Goal: Book appointment/travel/reservation

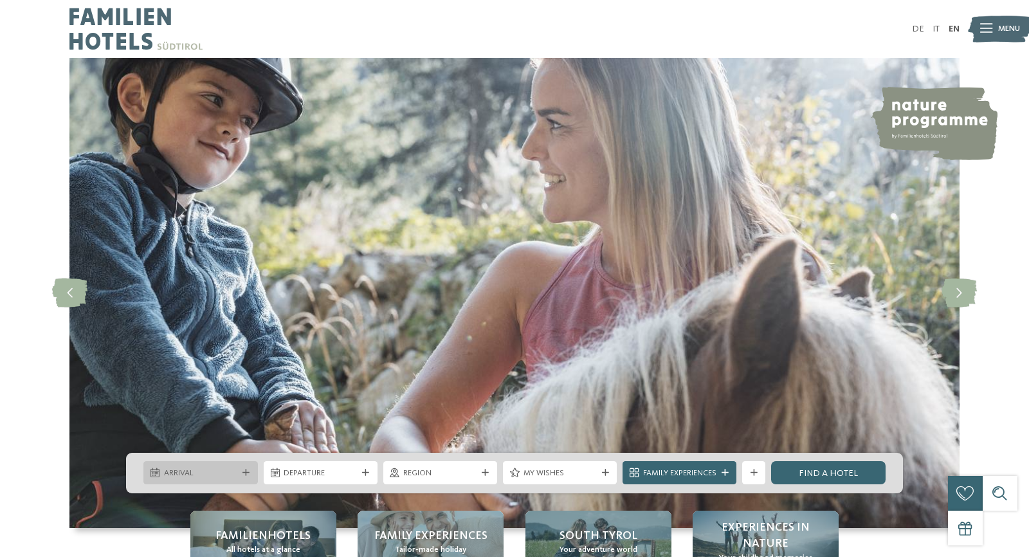
click at [241, 475] on div at bounding box center [247, 472] width 12 height 7
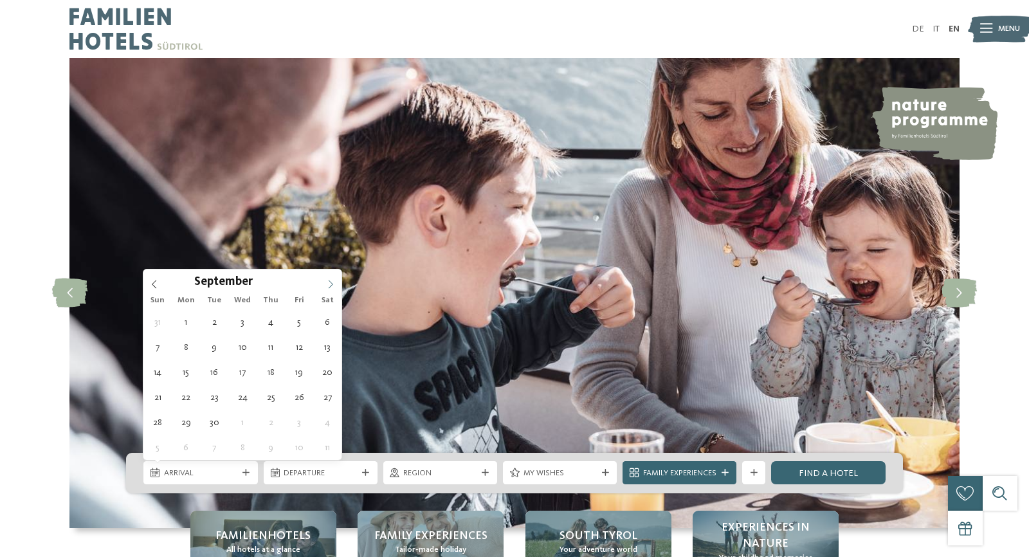
click at [329, 283] on icon at bounding box center [330, 284] width 9 height 9
type div "20.09.2025"
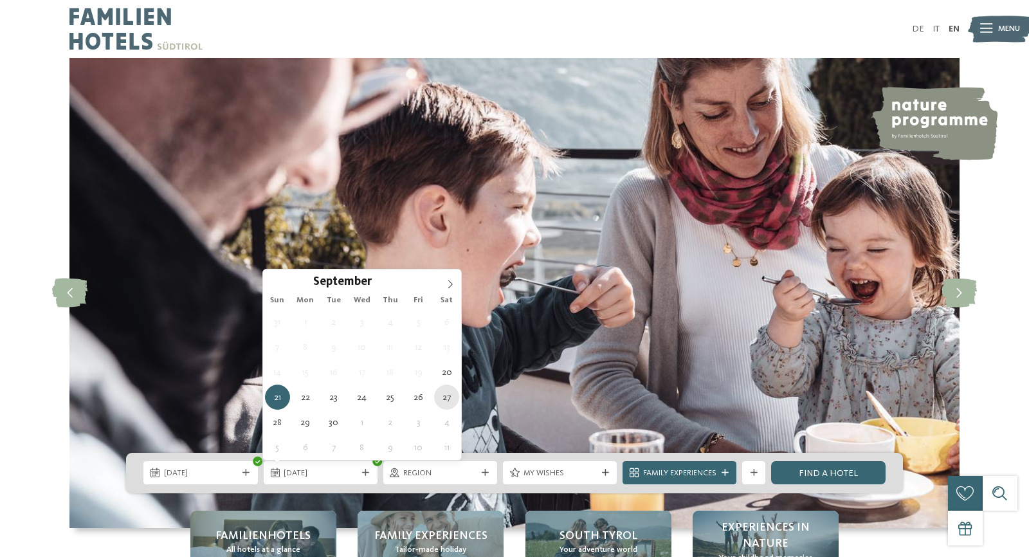
type div "27.09.2025"
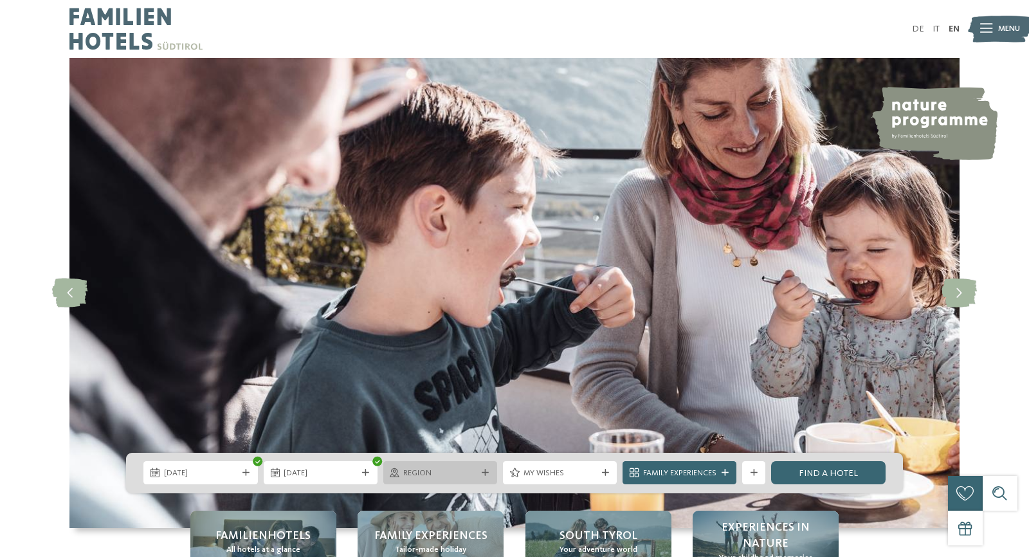
click at [479, 481] on div "Region" at bounding box center [440, 472] width 114 height 23
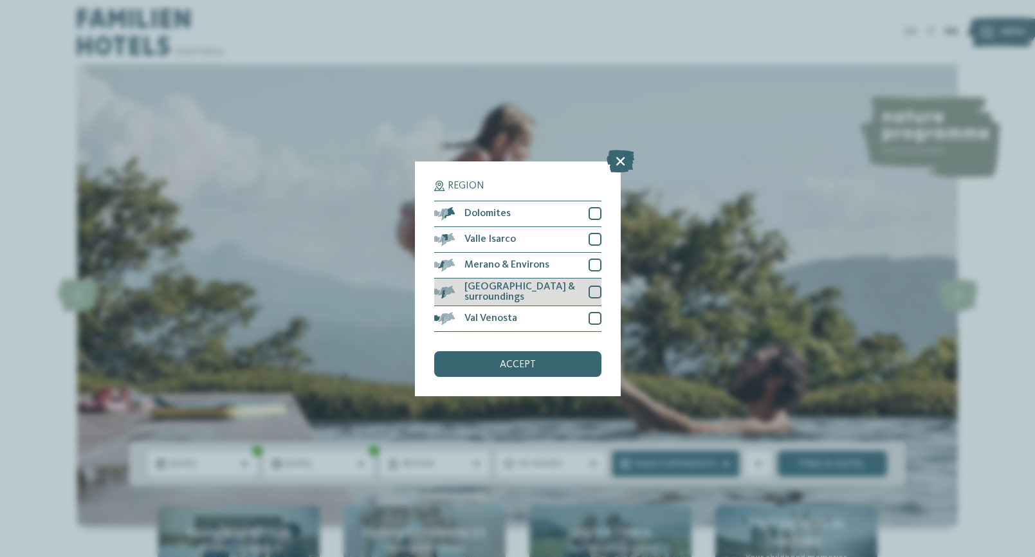
click at [592, 286] on div at bounding box center [594, 292] width 13 height 13
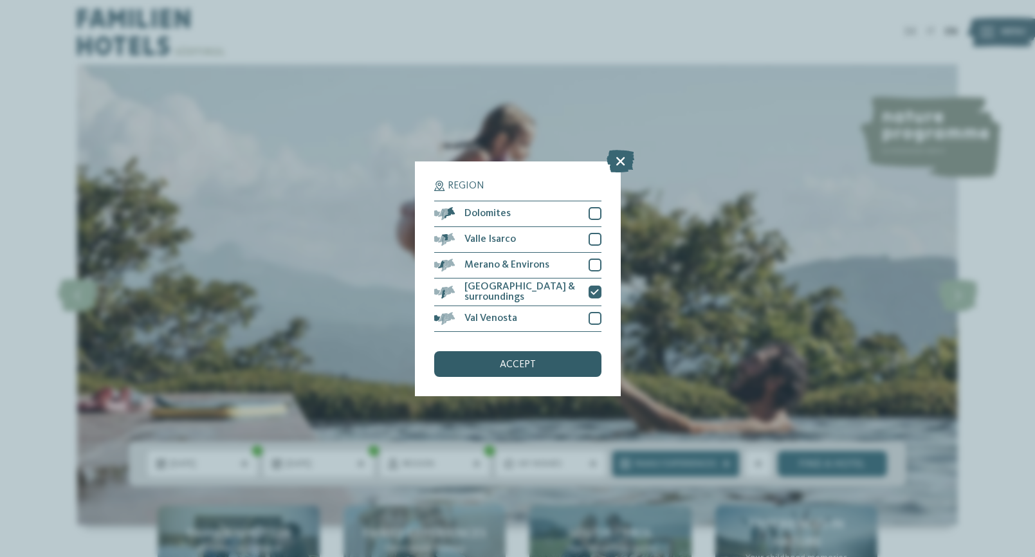
click at [549, 351] on div "accept" at bounding box center [517, 364] width 167 height 26
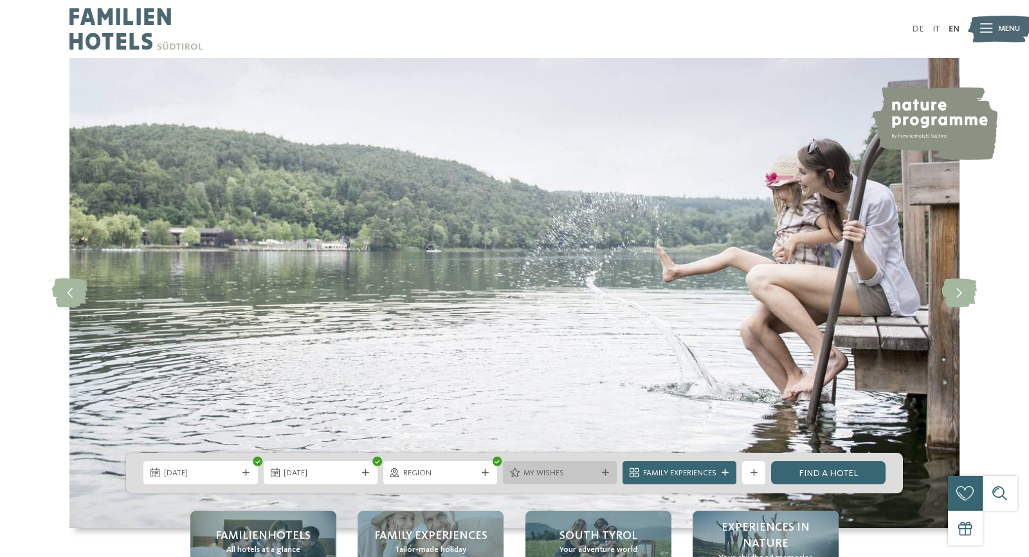
click at [579, 482] on div "My wishes" at bounding box center [560, 472] width 114 height 23
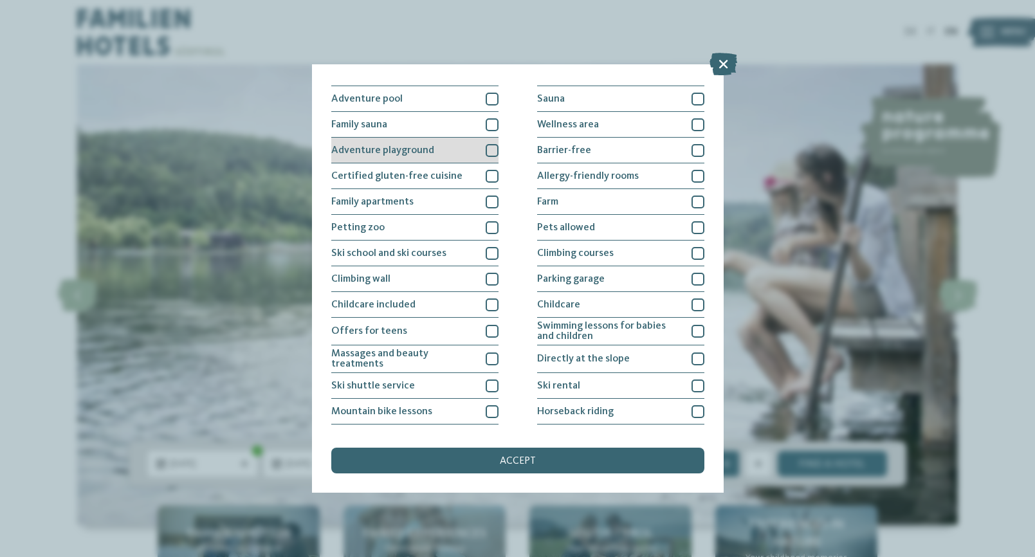
scroll to position [50, 0]
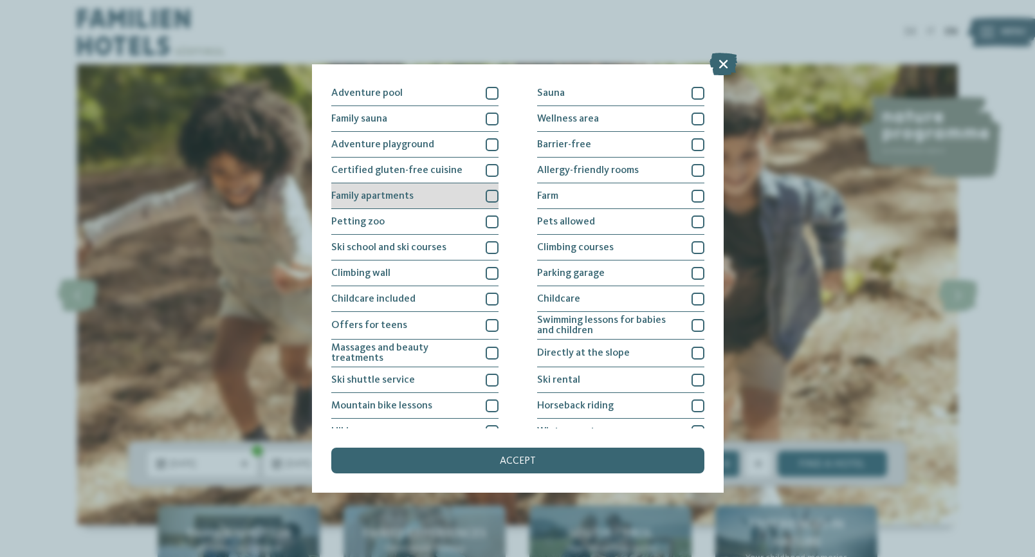
click at [426, 197] on div "Family apartments" at bounding box center [414, 196] width 167 height 26
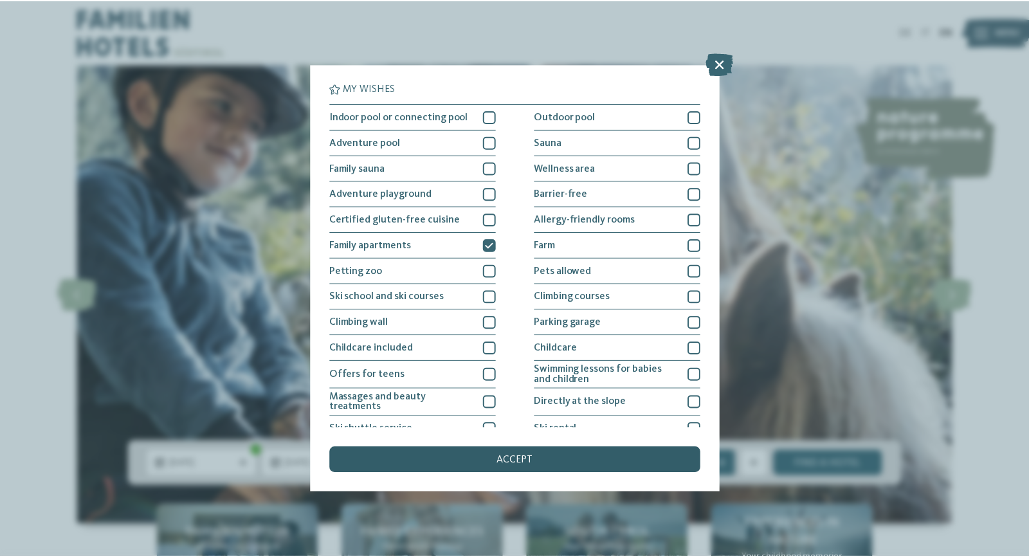
scroll to position [0, 0]
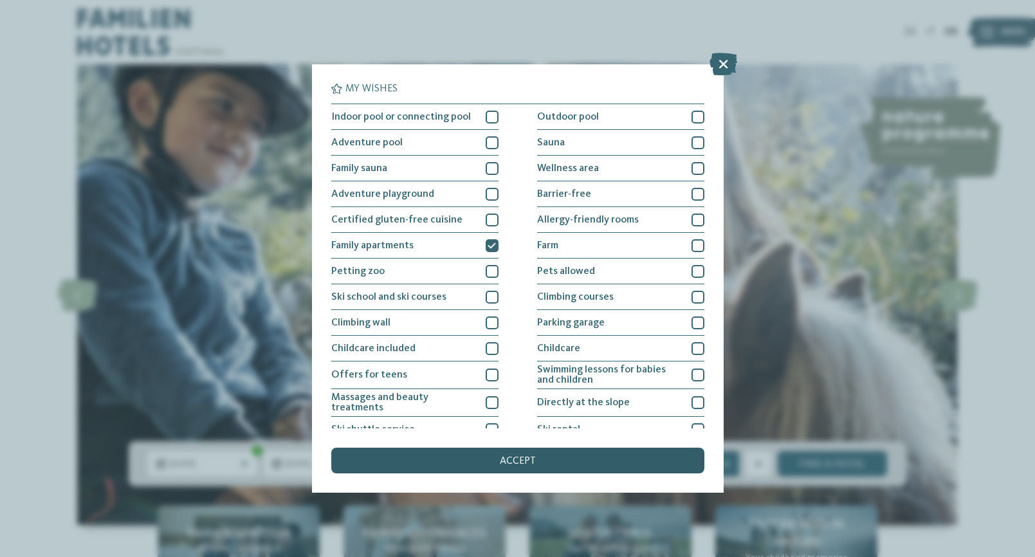
click at [500, 456] on span "accept" at bounding box center [518, 461] width 36 height 10
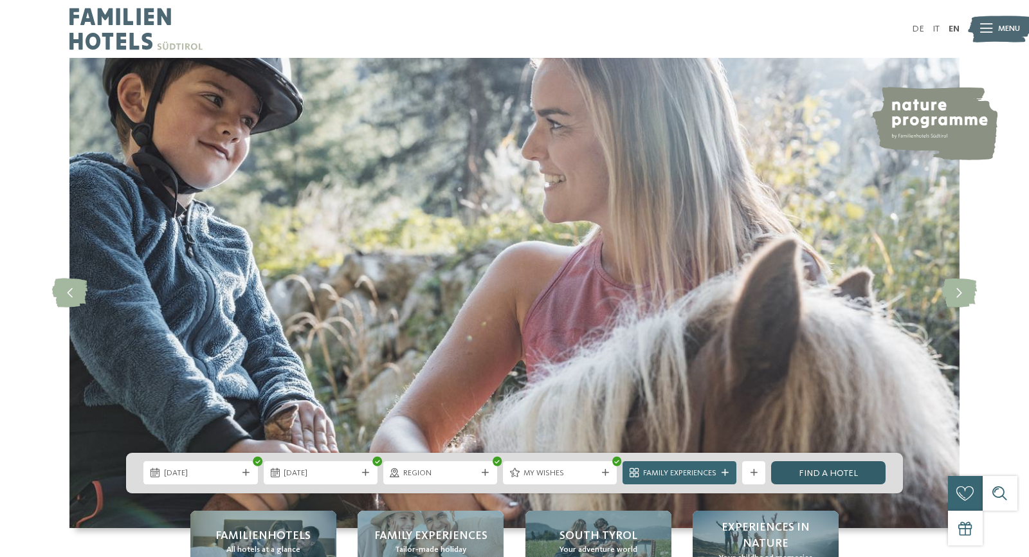
click at [825, 474] on link "Find a hotel" at bounding box center [828, 472] width 114 height 23
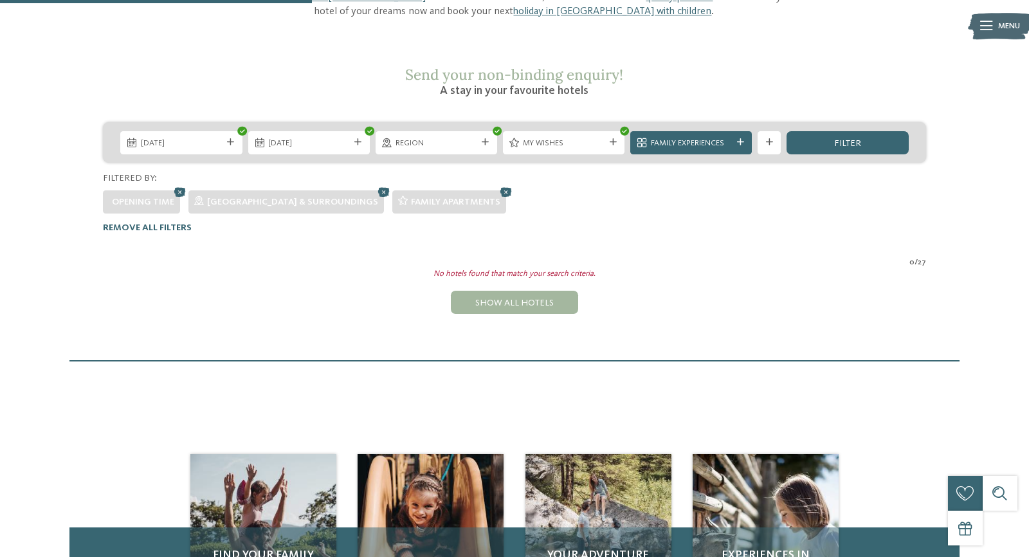
scroll to position [175, 0]
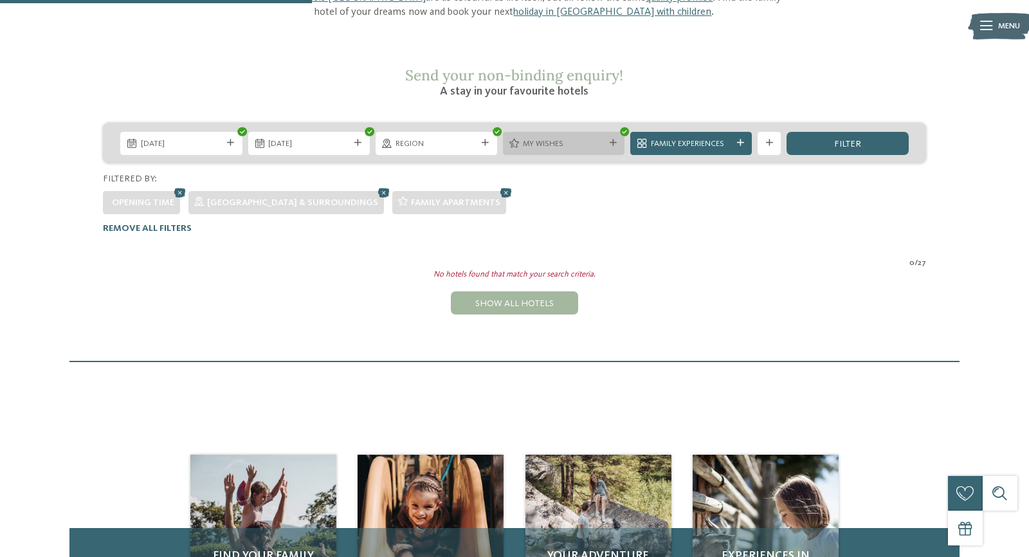
click at [604, 137] on div "My wishes" at bounding box center [563, 143] width 87 height 12
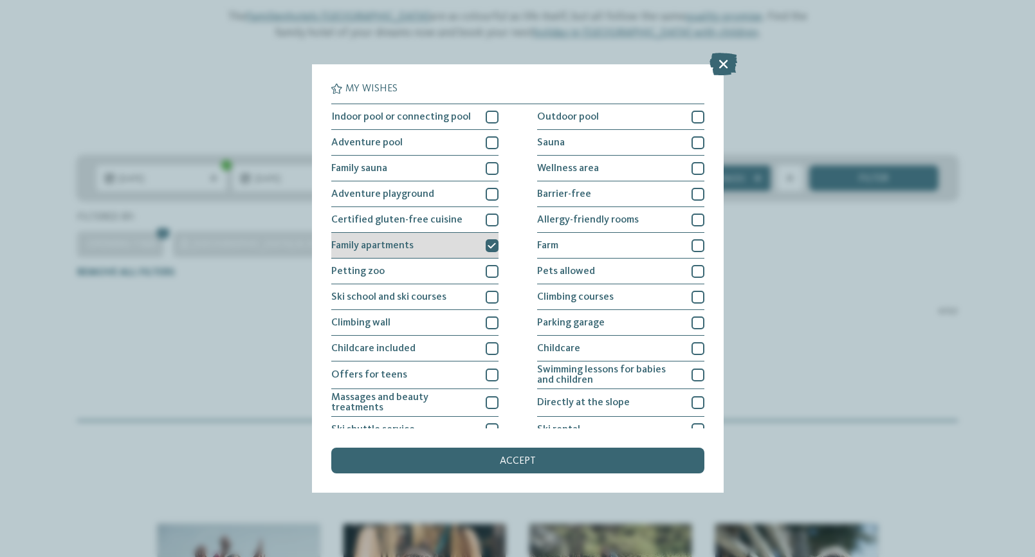
click at [495, 242] on icon at bounding box center [491, 246] width 8 height 8
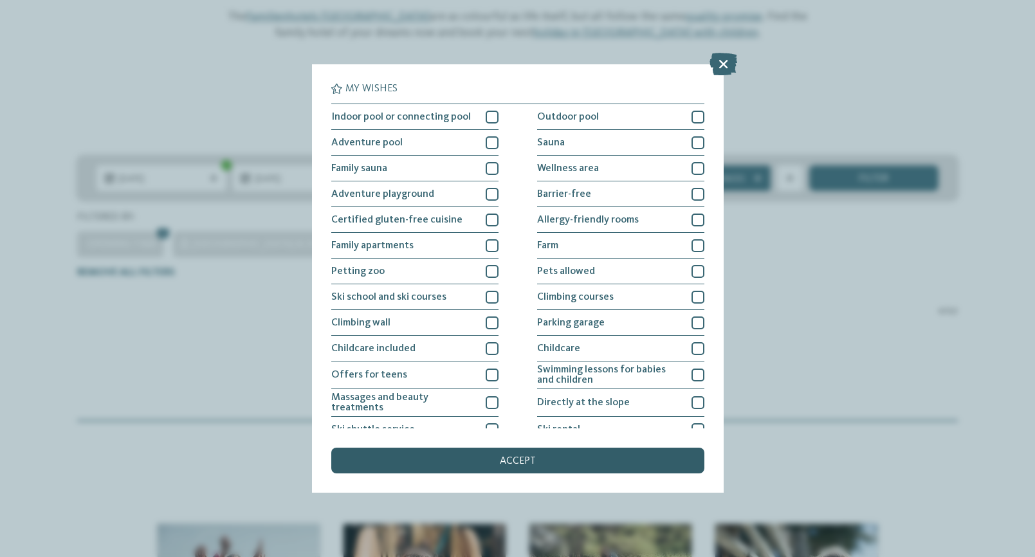
click at [504, 456] on span "accept" at bounding box center [518, 461] width 36 height 10
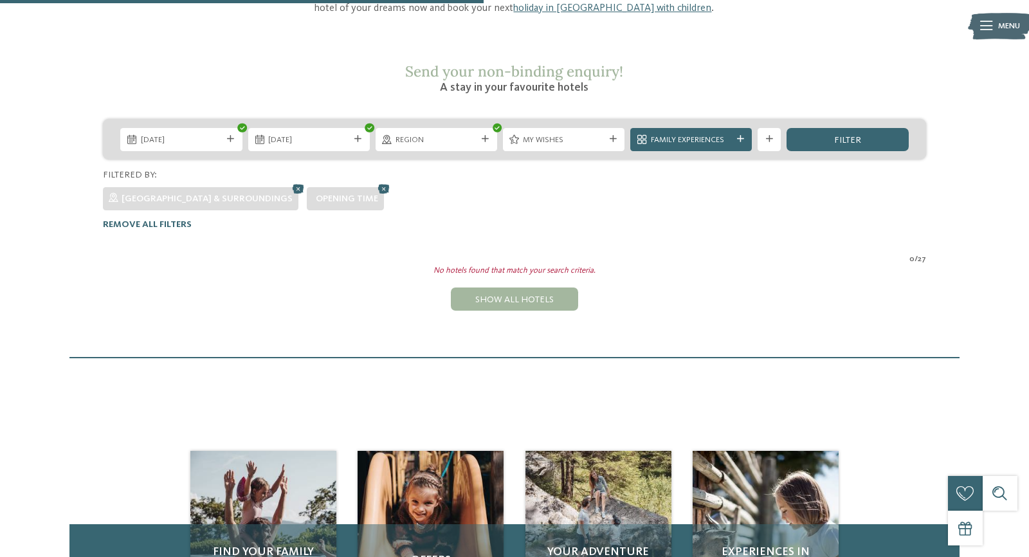
scroll to position [171, 0]
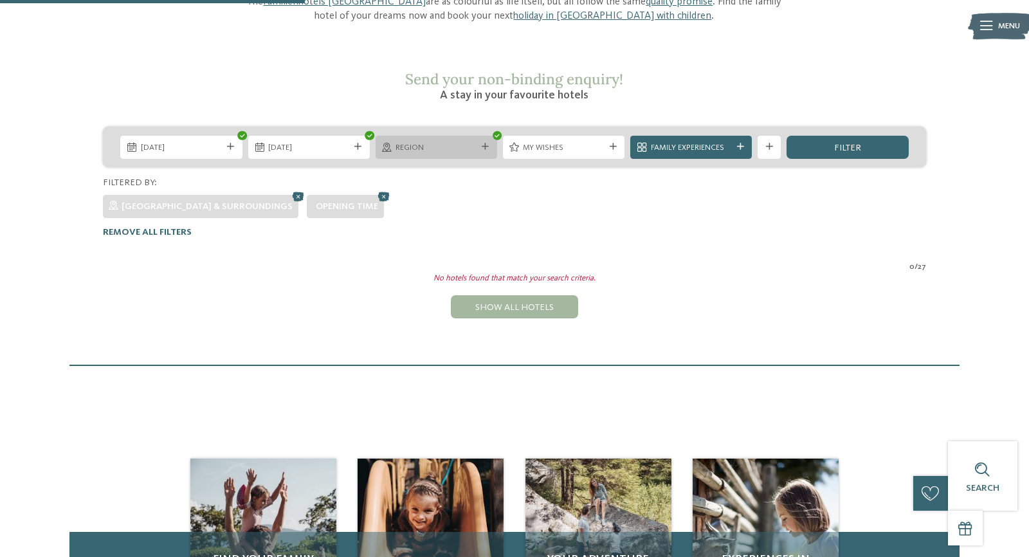
click at [421, 142] on span "Region" at bounding box center [435, 148] width 81 height 12
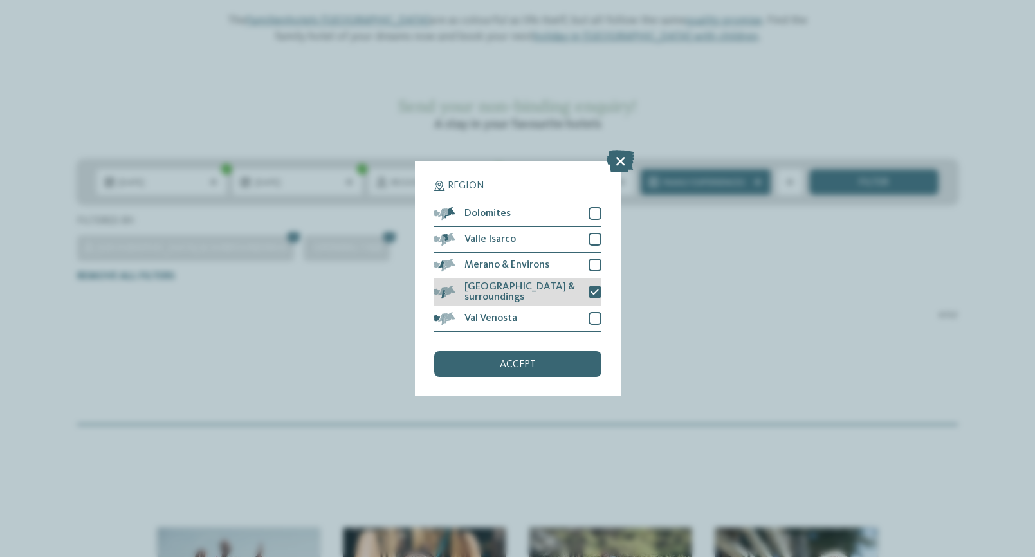
click at [590, 288] on icon at bounding box center [594, 292] width 8 height 8
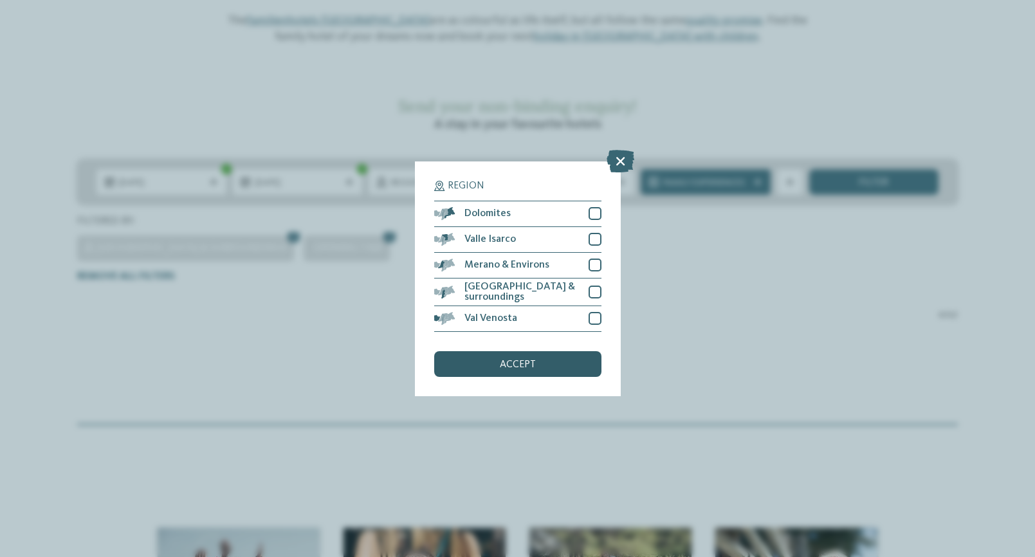
click at [543, 351] on div "accept" at bounding box center [517, 364] width 167 height 26
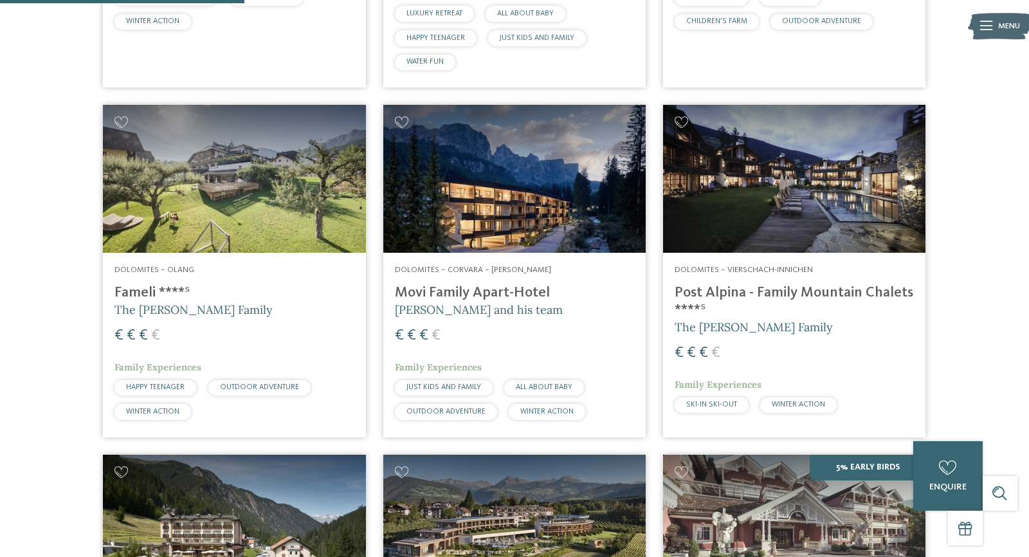
scroll to position [741, 0]
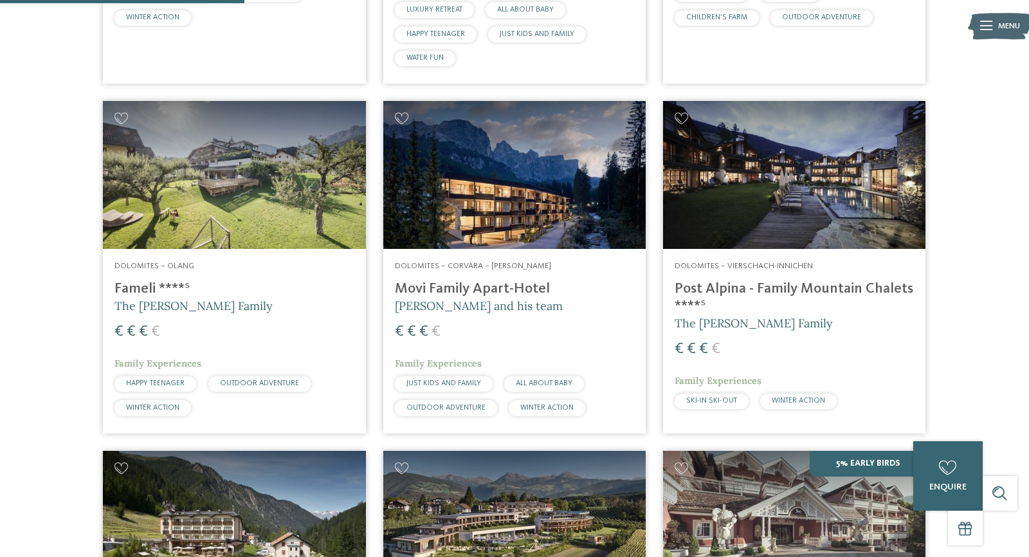
click at [241, 163] on img at bounding box center [234, 175] width 262 height 148
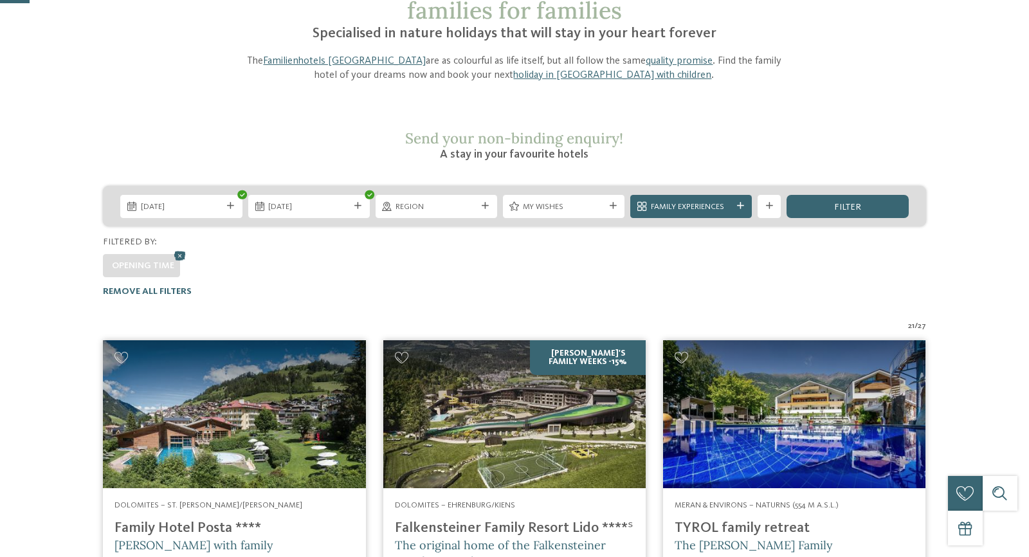
scroll to position [113, 0]
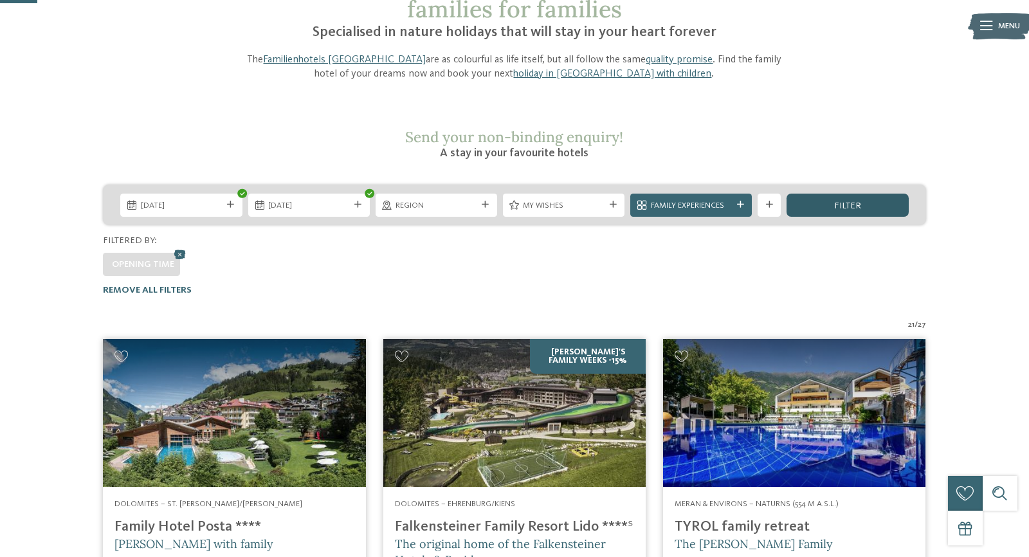
click at [857, 201] on span "filter" at bounding box center [847, 205] width 27 height 9
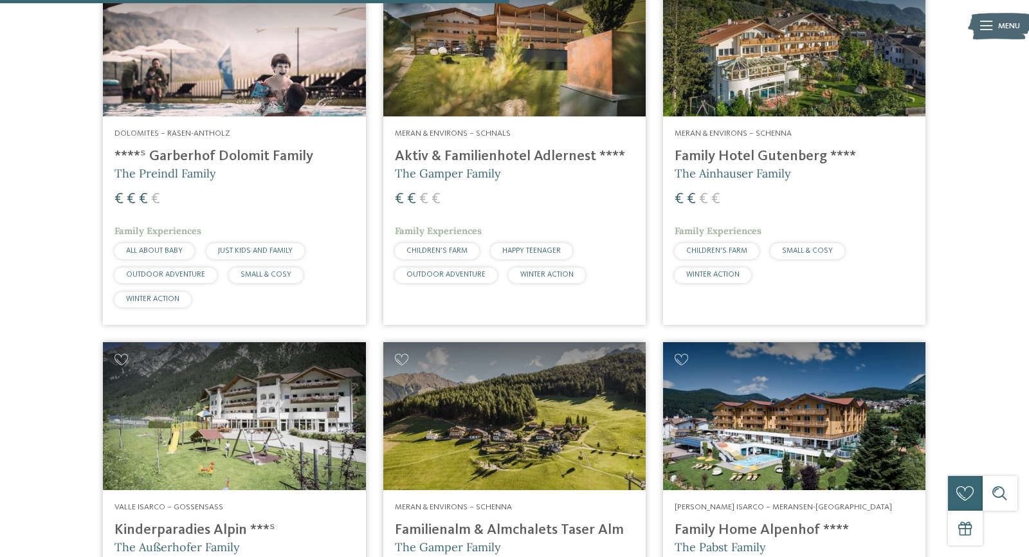
scroll to position [1989, 0]
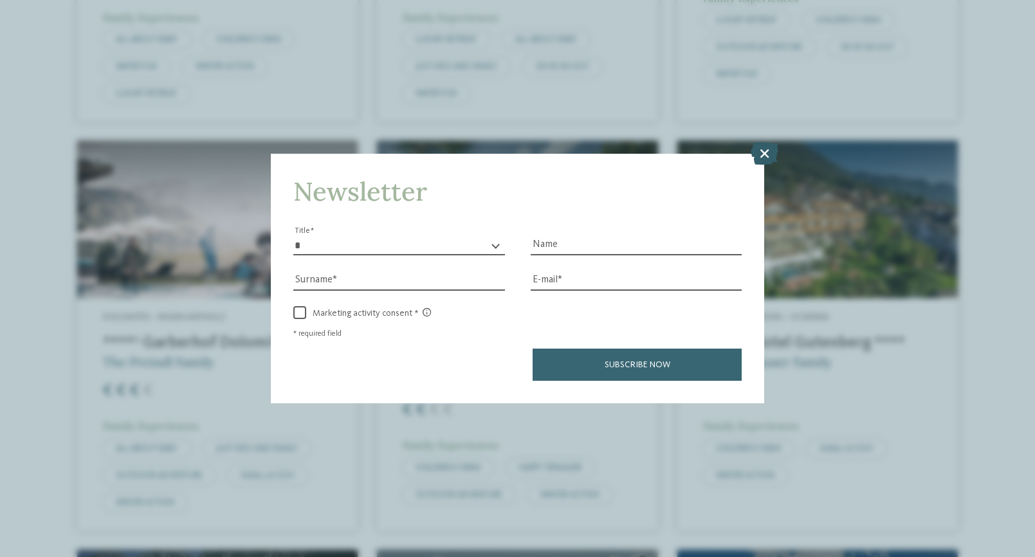
click at [757, 141] on icon at bounding box center [764, 152] width 28 height 23
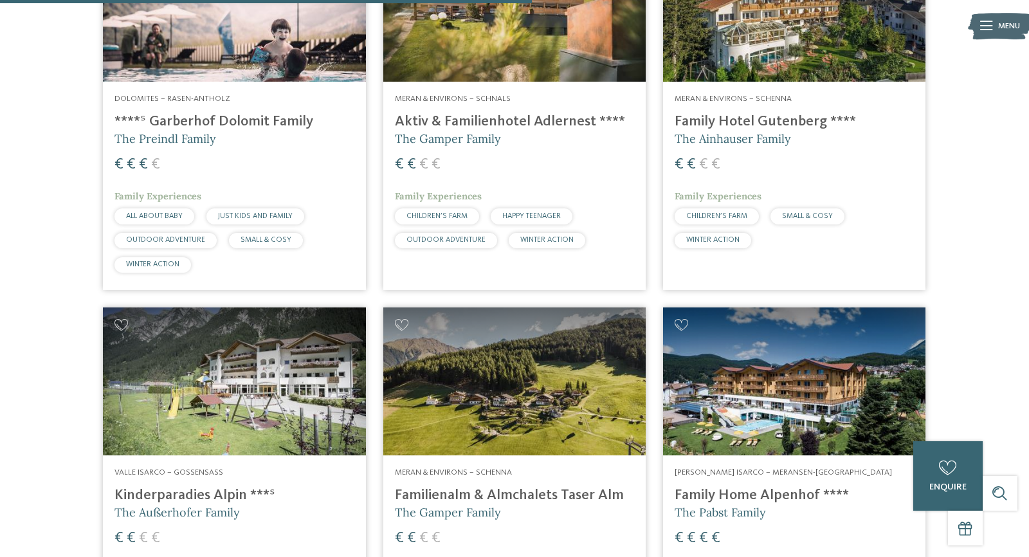
click at [792, 371] on img at bounding box center [794, 381] width 262 height 148
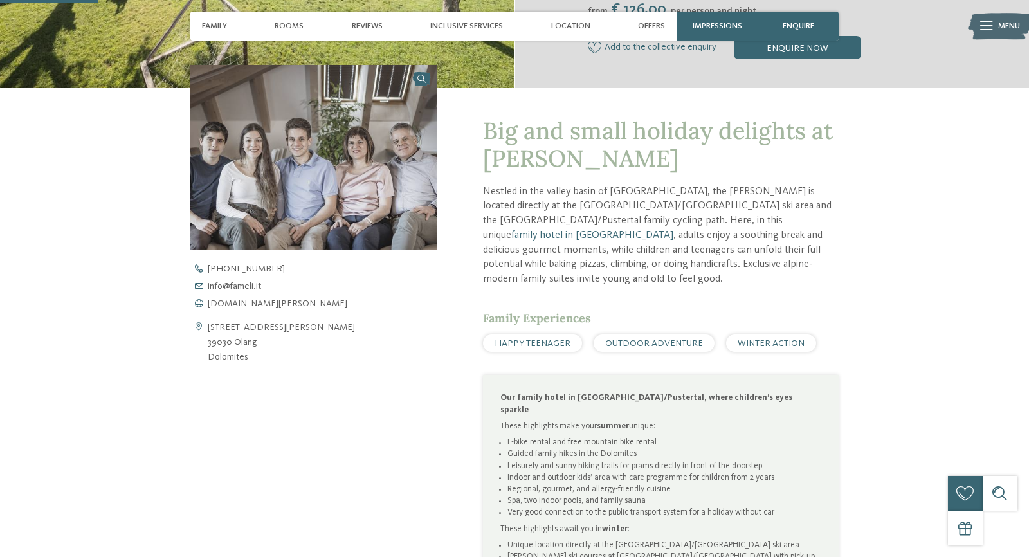
scroll to position [376, 0]
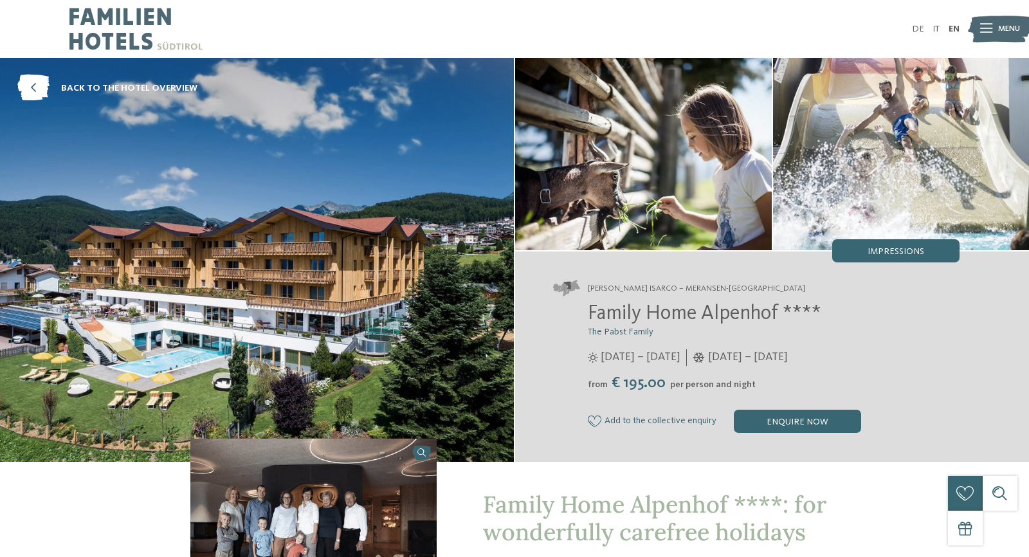
click at [107, 32] on img at bounding box center [135, 29] width 133 height 58
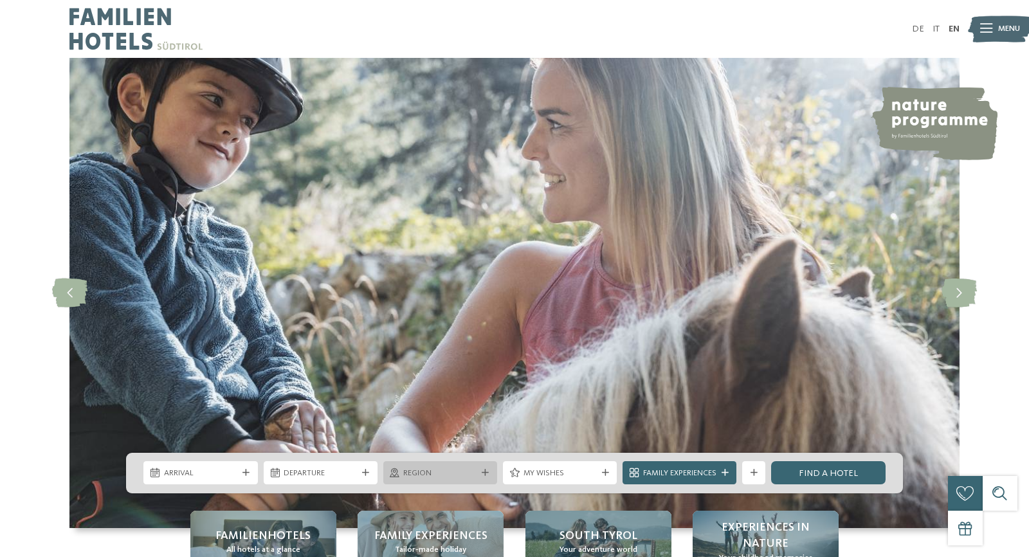
click at [434, 469] on span "Region" at bounding box center [439, 474] width 73 height 12
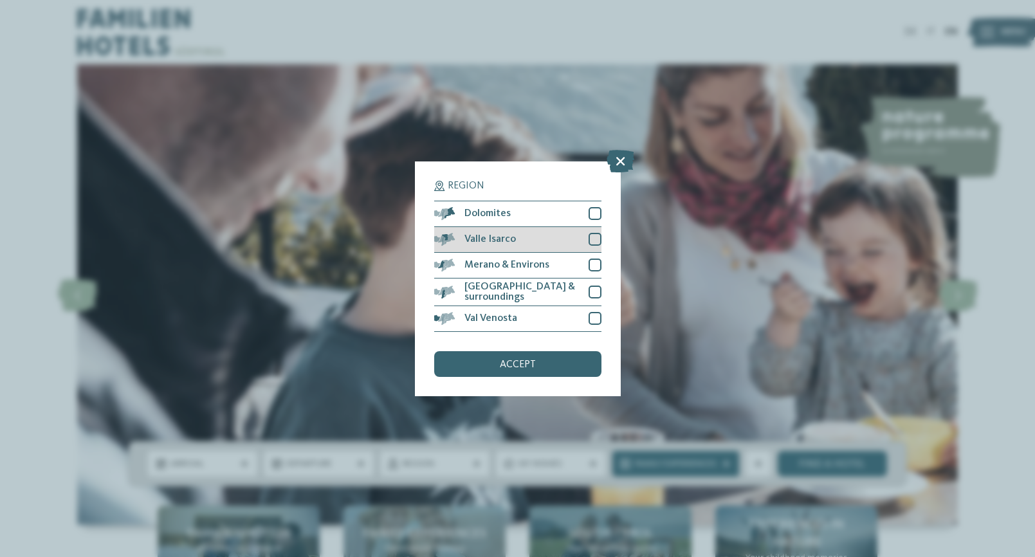
click at [455, 233] on span at bounding box center [455, 239] width 0 height 13
